Goal: Transaction & Acquisition: Purchase product/service

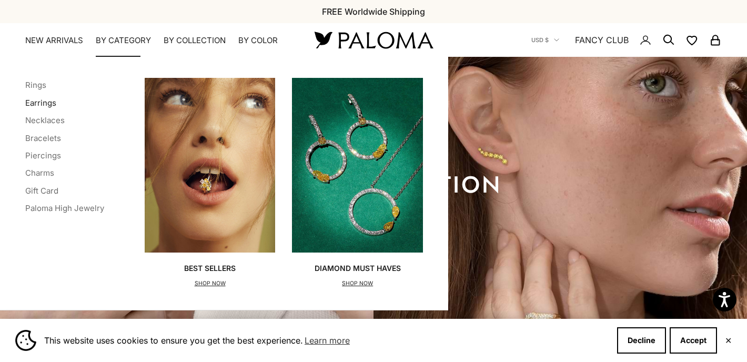
click at [44, 99] on link "Earrings" at bounding box center [40, 103] width 31 height 10
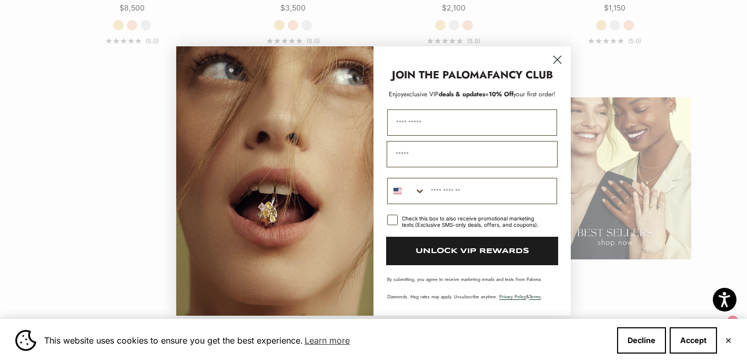
scroll to position [1301, 0]
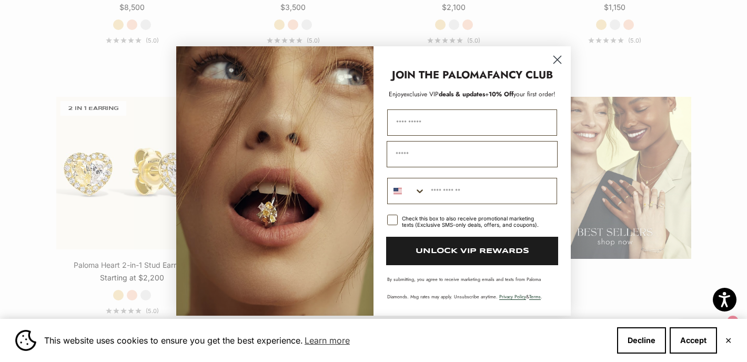
click at [554, 52] on circle "Close dialog" at bounding box center [556, 59] width 17 height 17
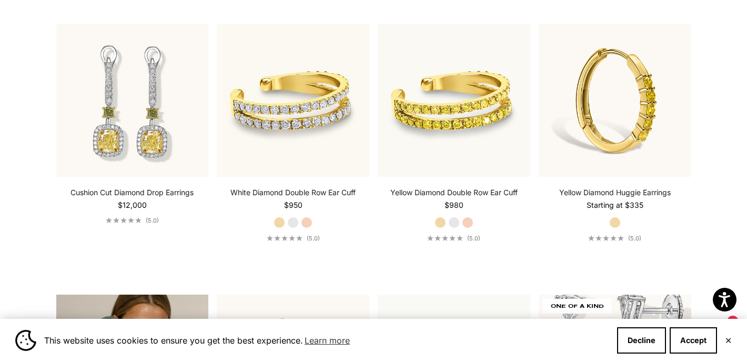
scroll to position [1508, 0]
